Goal: Information Seeking & Learning: Learn about a topic

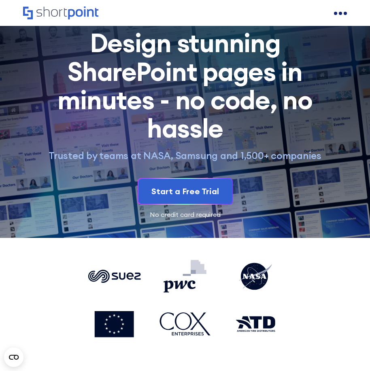
scroll to position [43, 0]
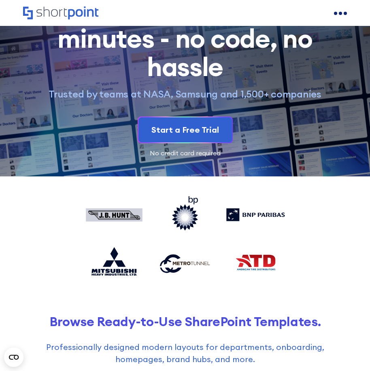
scroll to position [64, 0]
